Goal: Task Accomplishment & Management: Manage account settings

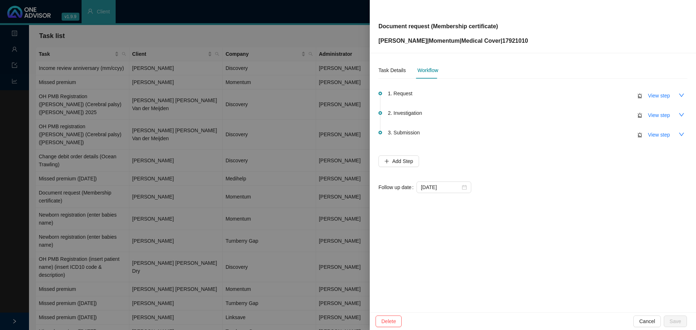
click at [196, 164] on div at bounding box center [348, 165] width 696 height 330
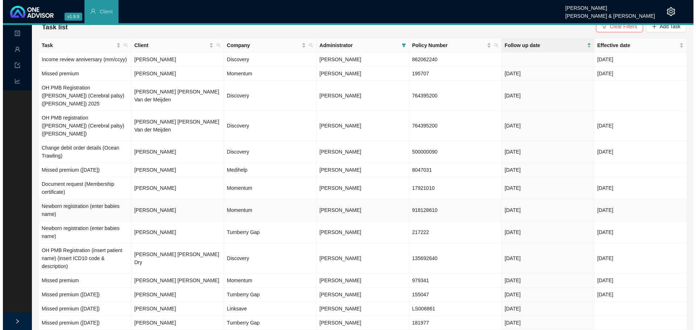
scroll to position [13, 0]
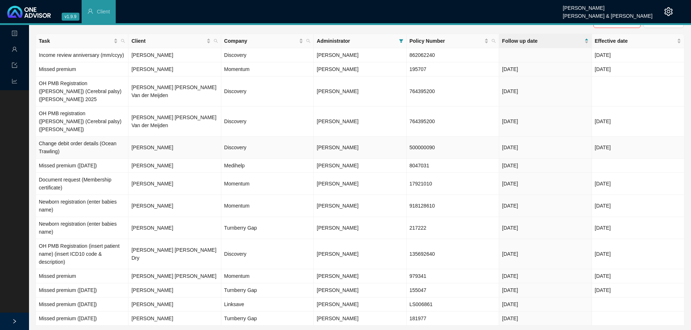
click at [172, 137] on td "[PERSON_NAME]" at bounding box center [174, 148] width 92 height 22
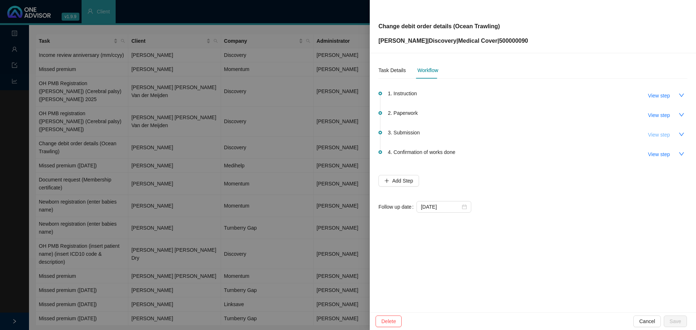
click at [664, 137] on span "View step" at bounding box center [660, 135] width 22 height 8
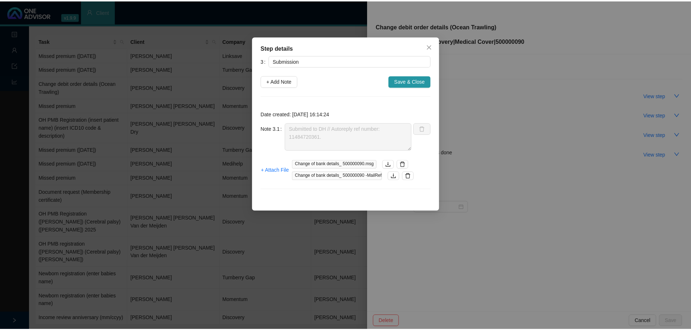
scroll to position [0, 0]
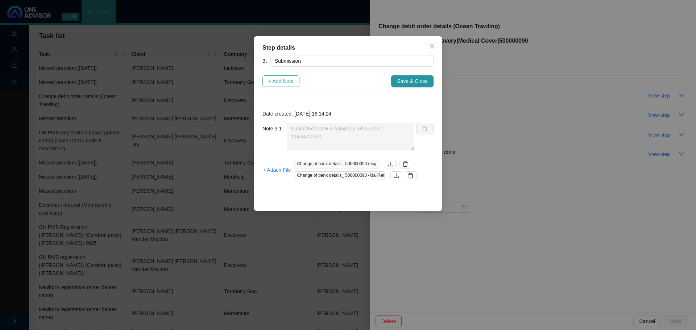
click at [283, 77] on button "+ Add Note" at bounding box center [281, 81] width 37 height 12
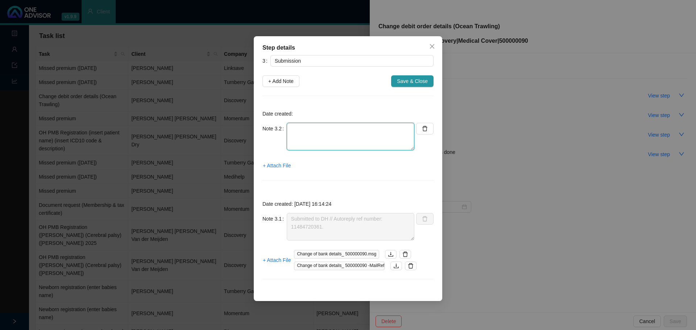
click at [300, 131] on textarea at bounding box center [351, 137] width 128 height 28
type textarea "C"
click at [298, 127] on textarea "11487434526" at bounding box center [351, 137] width 128 height 28
click at [291, 136] on textarea "Called DH // Received & in progress 11487434526" at bounding box center [351, 137] width 128 height 28
type textarea "Called DH // Received & in progress Ref: 11487434526"
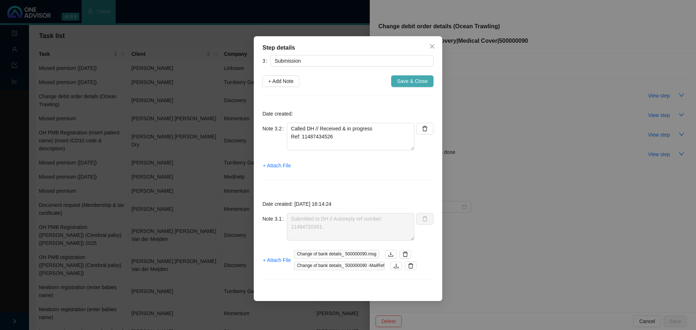
click at [405, 78] on span "Save & Close" at bounding box center [412, 81] width 31 height 8
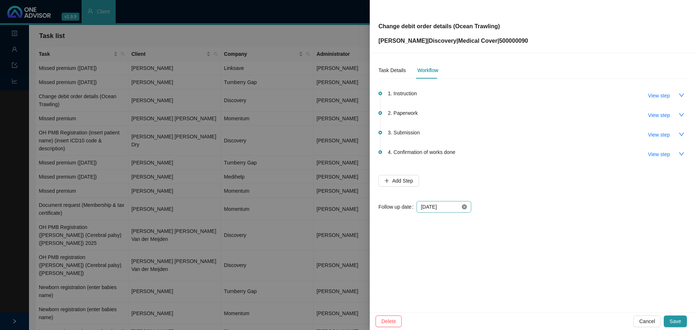
click at [466, 208] on icon "close-circle" at bounding box center [464, 207] width 5 height 5
click at [466, 209] on div at bounding box center [444, 207] width 46 height 8
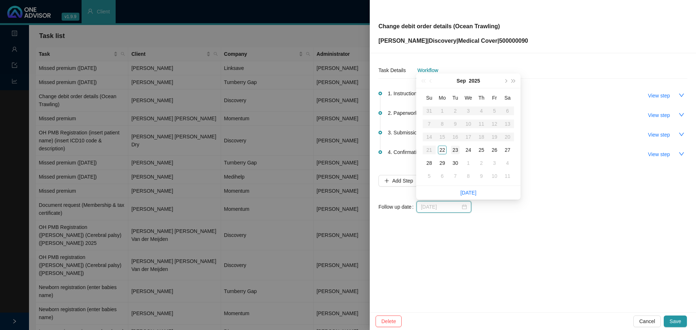
type input "[DATE]"
click at [457, 147] on div "23" at bounding box center [455, 150] width 9 height 9
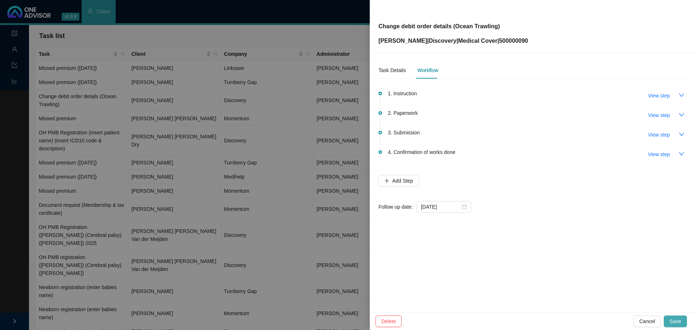
click at [681, 321] on span "Save" at bounding box center [676, 322] width 12 height 8
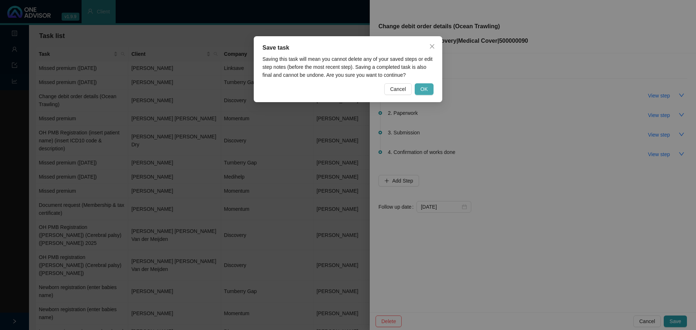
click at [423, 90] on span "OK" at bounding box center [424, 89] width 7 height 8
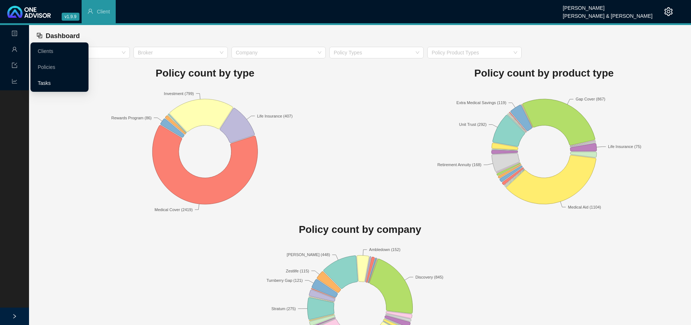
drag, startPoint x: 49, startPoint y: 82, endPoint x: 64, endPoint y: 83, distance: 15.3
click at [49, 82] on link "Tasks" at bounding box center [44, 83] width 13 height 6
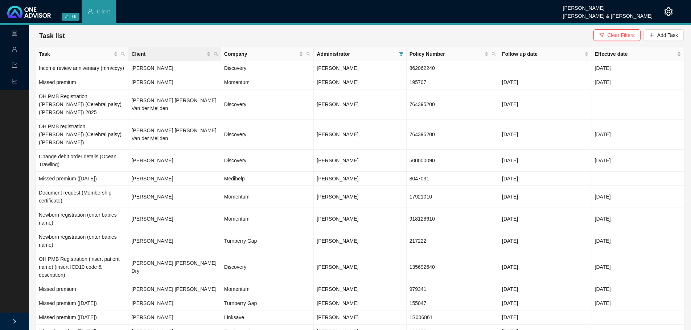
click at [220, 54] on th "Client" at bounding box center [174, 54] width 92 height 14
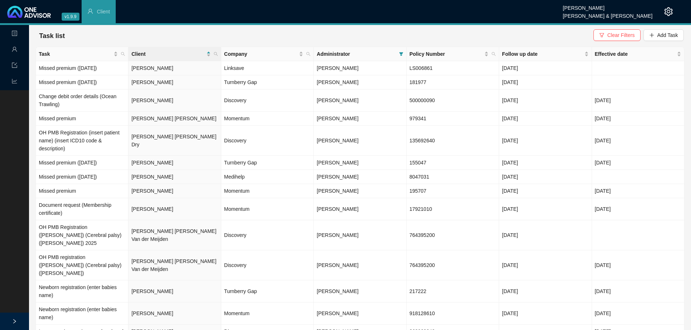
click at [14, 48] on icon "user" at bounding box center [15, 49] width 6 height 6
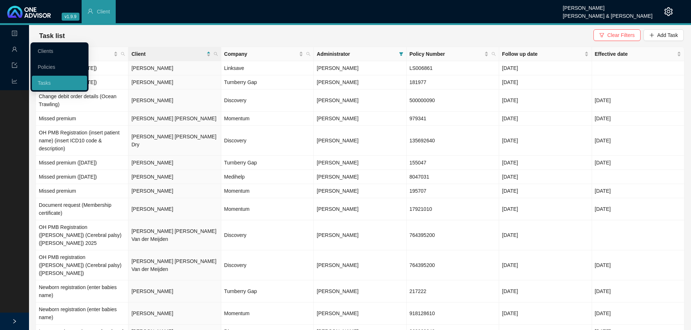
click at [46, 51] on link "Clients" at bounding box center [46, 51] width 16 height 6
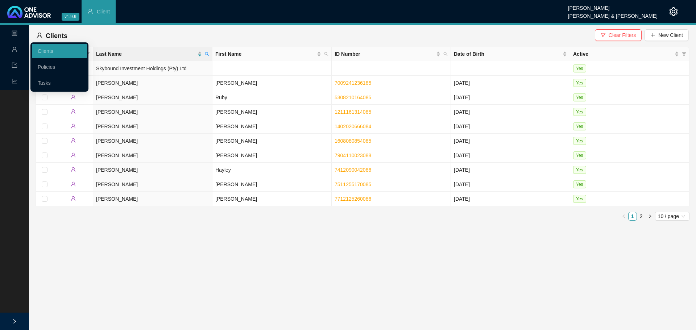
click at [12, 52] on span "user" at bounding box center [15, 50] width 6 height 15
drag, startPoint x: 48, startPoint y: 81, endPoint x: 74, endPoint y: 79, distance: 26.5
click at [48, 81] on link "Tasks" at bounding box center [44, 83] width 13 height 6
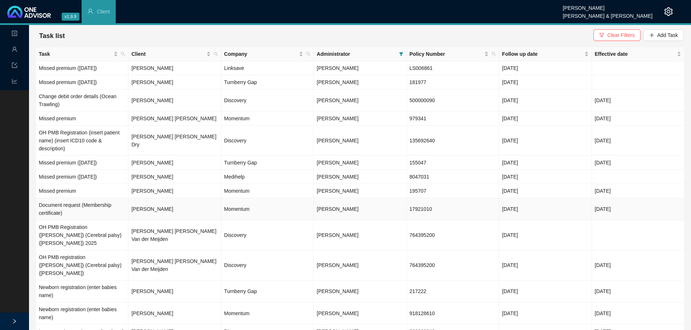
click at [139, 202] on td "[PERSON_NAME]" at bounding box center [174, 209] width 92 height 22
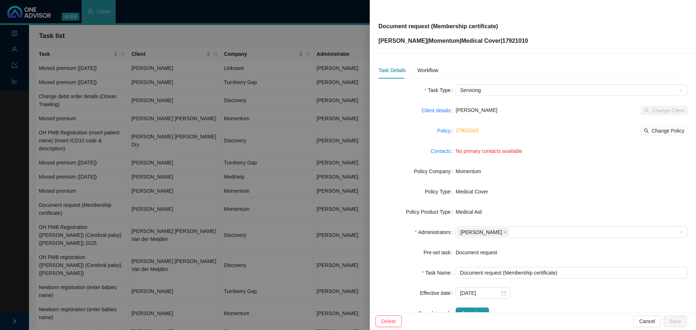
click at [530, 267] on form "Task Type Servicing Client details Ruby Kuhn Change Client Policy 17921010 Chan…" at bounding box center [533, 202] width 309 height 235
drag, startPoint x: 533, startPoint y: 269, endPoint x: 539, endPoint y: 265, distance: 7.3
click at [533, 268] on input "Document request (Membership certificate)" at bounding box center [572, 273] width 232 height 12
type input "Document request (Membership & tax certificate)"
click at [674, 321] on span "Save" at bounding box center [676, 322] width 12 height 8
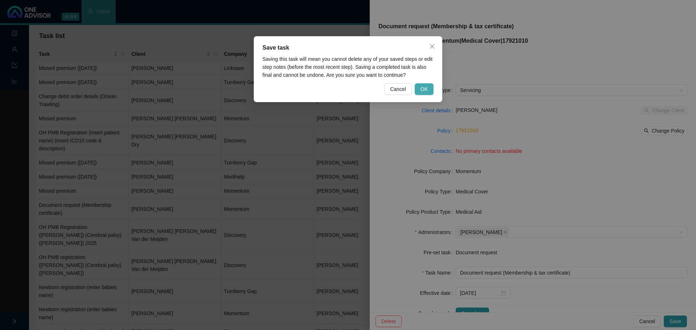
click at [423, 87] on span "OK" at bounding box center [424, 89] width 7 height 8
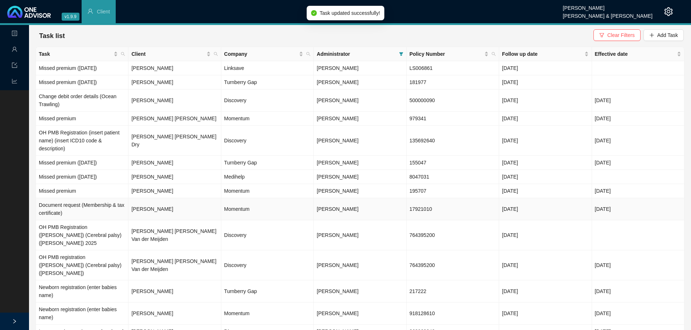
click at [170, 209] on td "[PERSON_NAME]" at bounding box center [174, 209] width 92 height 22
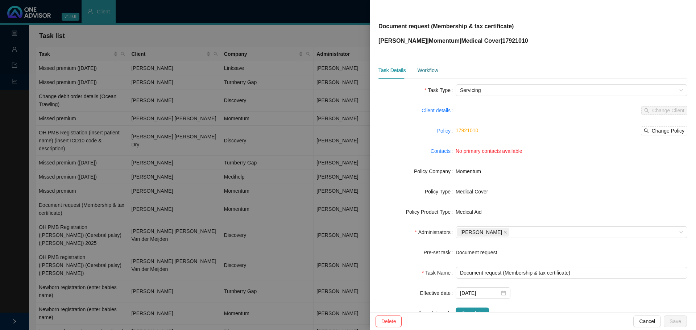
click at [437, 68] on div "Workflow" at bounding box center [427, 70] width 21 height 8
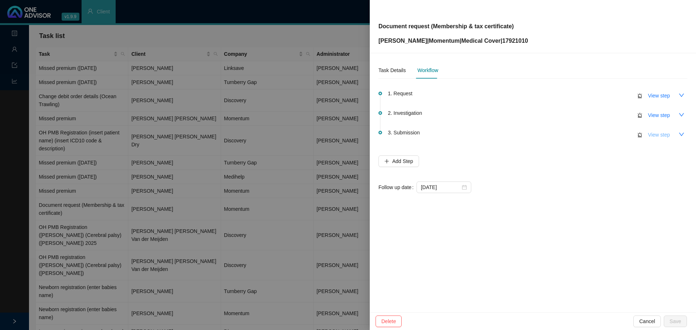
click at [667, 135] on span "View step" at bounding box center [660, 135] width 22 height 8
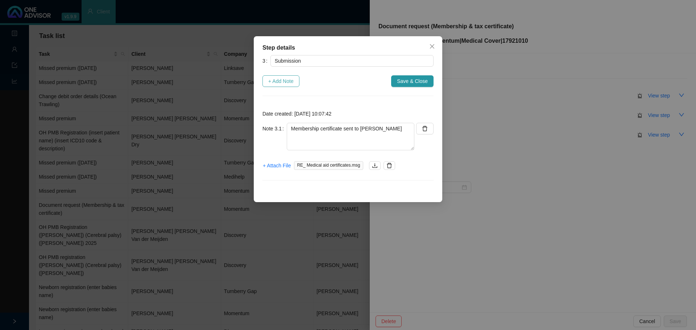
click at [283, 80] on span "+ Add Note" at bounding box center [280, 81] width 25 height 8
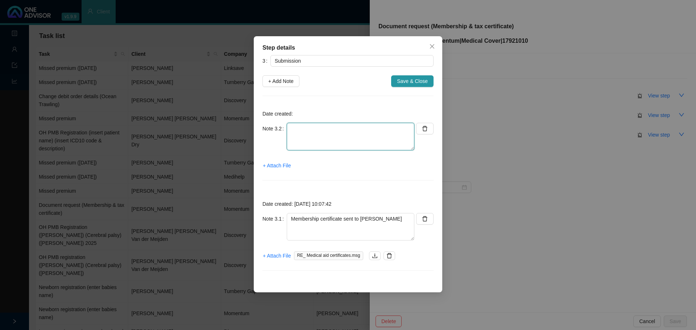
click at [304, 124] on textarea at bounding box center [351, 137] width 128 height 28
drag, startPoint x: 300, startPoint y: 137, endPoint x: 307, endPoint y: 134, distance: 7.7
click at [300, 136] on textarea "Member now wants tax certificate Sent through to client" at bounding box center [351, 137] width 128 height 28
click at [327, 137] on textarea "Member now wants tax certificate Sent tax certicate to client" at bounding box center [351, 137] width 128 height 28
drag, startPoint x: 316, startPoint y: 137, endPoint x: 309, endPoint y: 141, distance: 7.8
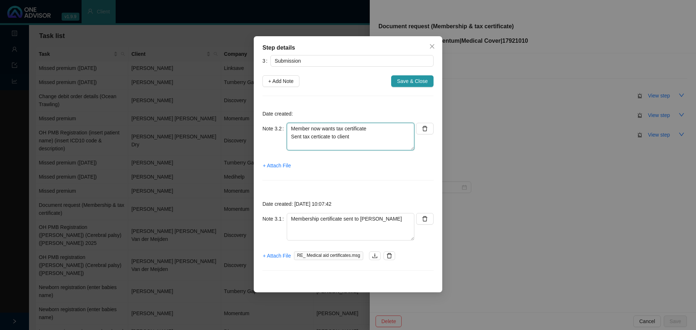
click at [309, 141] on textarea "Member now wants tax certificate Sent tax certicate to client" at bounding box center [351, 137] width 128 height 28
click at [320, 136] on textarea "Member now wants tax certificate Sent tax certicate to client" at bounding box center [351, 137] width 128 height 28
click at [373, 139] on textarea "Member now wants tax certificate Sent tax certificate to client" at bounding box center [351, 137] width 128 height 28
type textarea "Member now wants tax certificate Sent tax certificate to client"
click at [279, 164] on span "+ Attach File" at bounding box center [277, 166] width 28 height 8
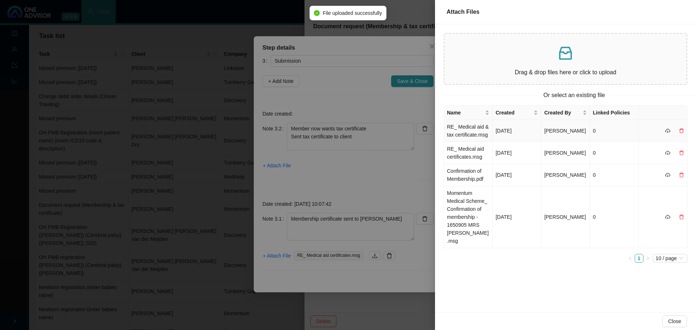
drag, startPoint x: 478, startPoint y: 133, endPoint x: 484, endPoint y: 133, distance: 5.4
click at [479, 133] on td "RE_ Medical aid & tax certificate.msg" at bounding box center [468, 131] width 49 height 22
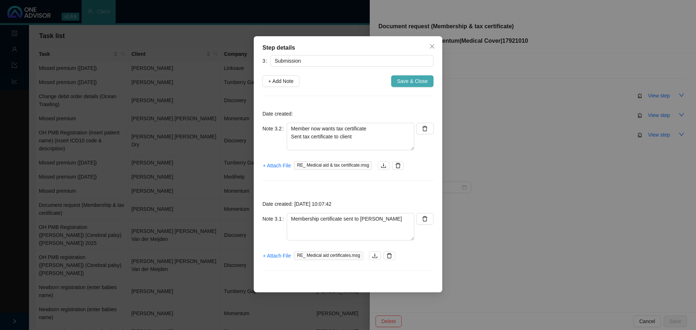
click at [416, 81] on span "Save & Close" at bounding box center [412, 81] width 31 height 8
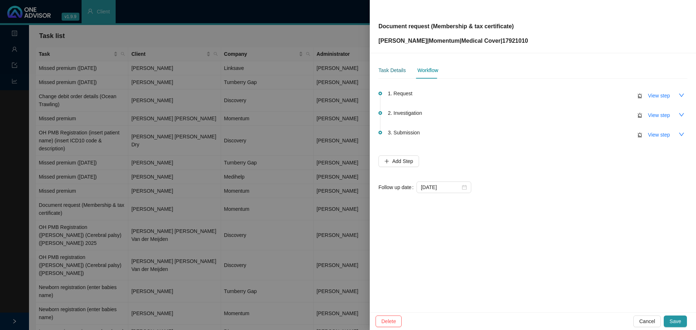
click at [393, 70] on div "Task Details" at bounding box center [392, 70] width 27 height 8
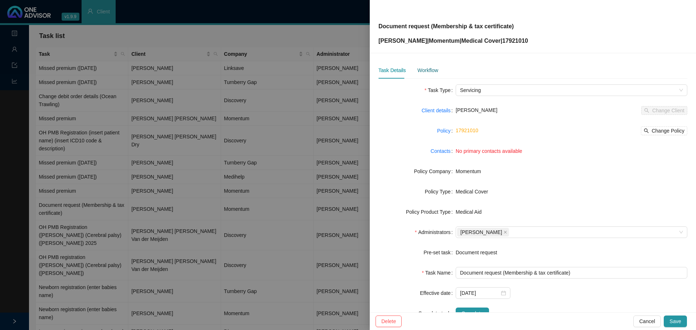
click at [428, 70] on div "Workflow" at bounding box center [427, 70] width 21 height 8
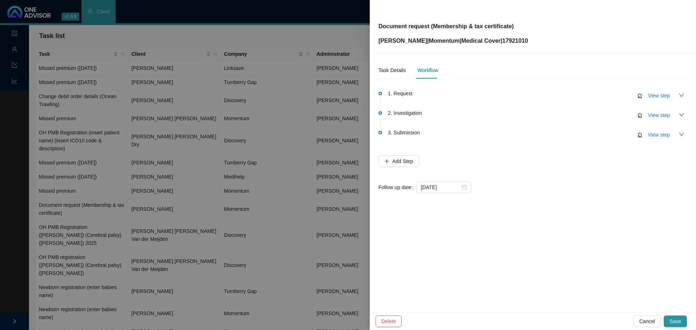
drag, startPoint x: 668, startPoint y: 319, endPoint x: 669, endPoint y: 313, distance: 6.6
click at [669, 319] on button "Save" at bounding box center [675, 322] width 23 height 12
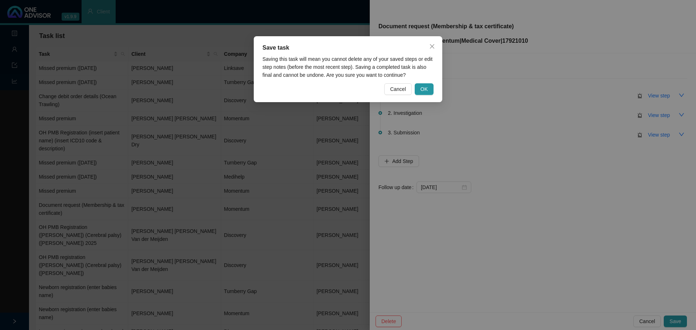
drag, startPoint x: 424, startPoint y: 91, endPoint x: 428, endPoint y: 113, distance: 22.1
click at [425, 91] on span "OK" at bounding box center [424, 89] width 7 height 8
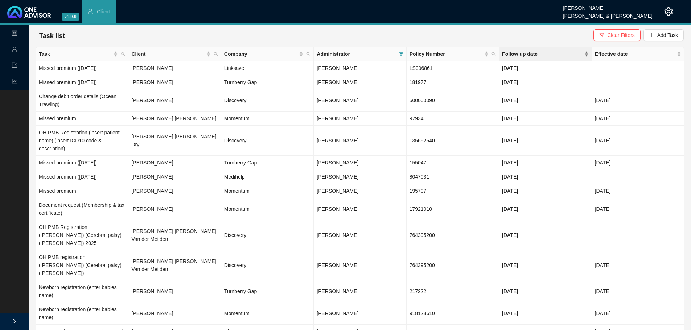
click at [520, 52] on span "Follow up date" at bounding box center [542, 54] width 81 height 8
